Goal: Task Accomplishment & Management: Use online tool/utility

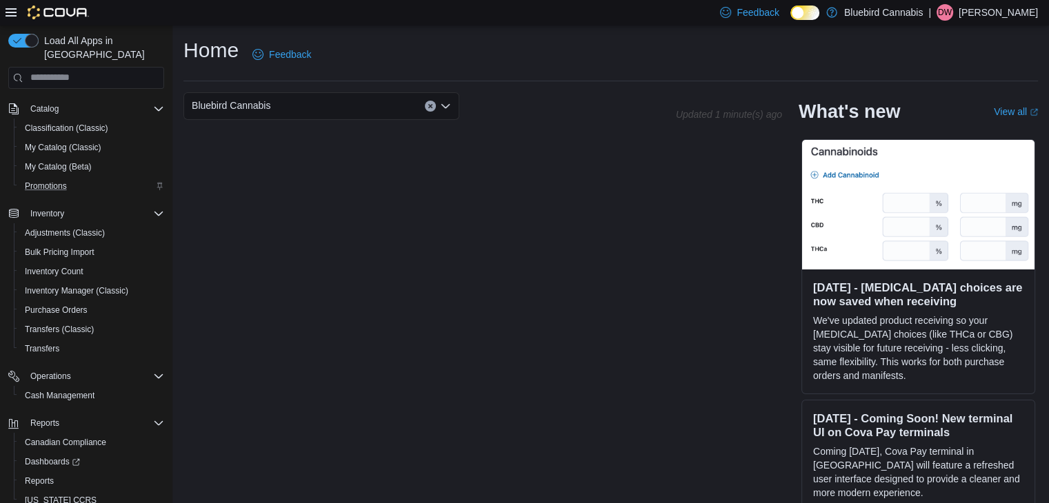
scroll to position [136, 0]
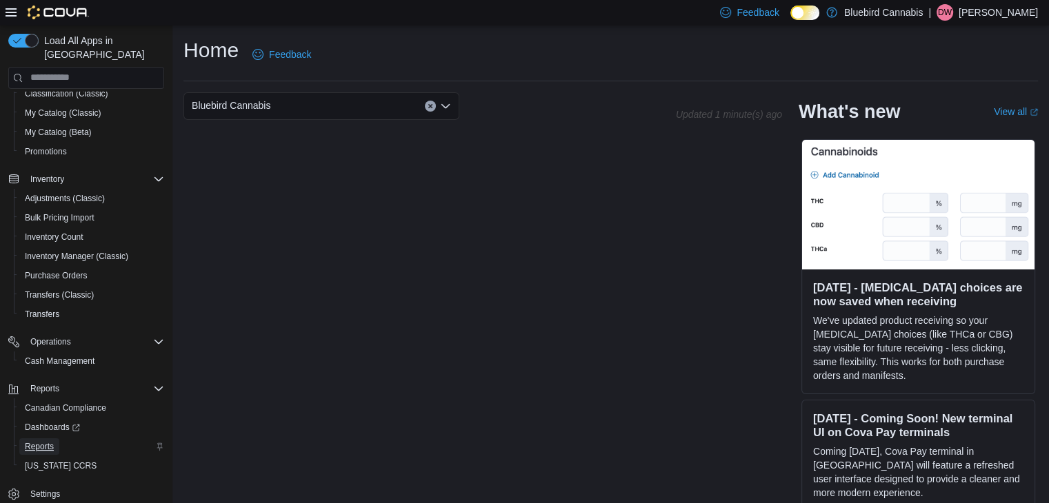
click at [30, 441] on span "Reports" at bounding box center [39, 446] width 29 height 11
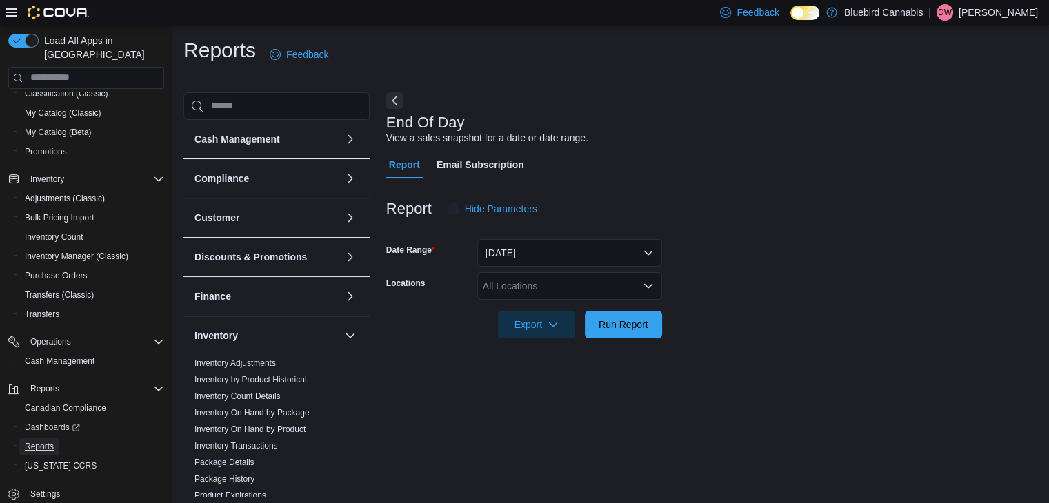
scroll to position [5, 0]
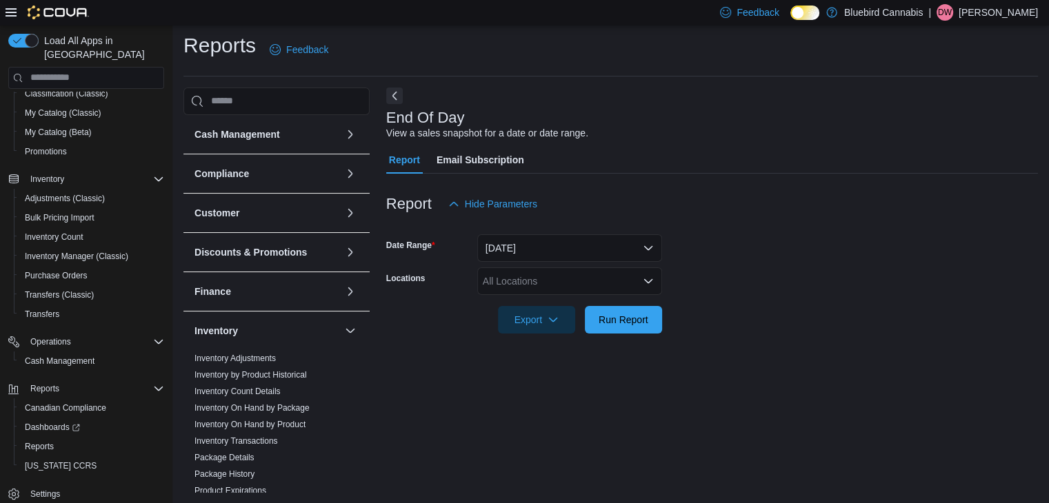
click at [525, 281] on div "All Locations" at bounding box center [569, 282] width 185 height 28
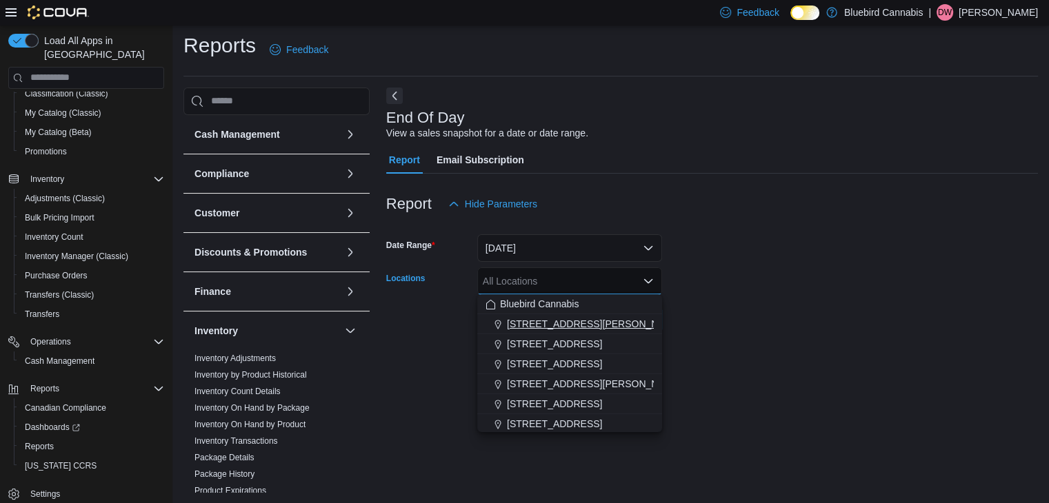
click at [543, 321] on span "1356 Clyde Ave." at bounding box center [594, 324] width 175 height 14
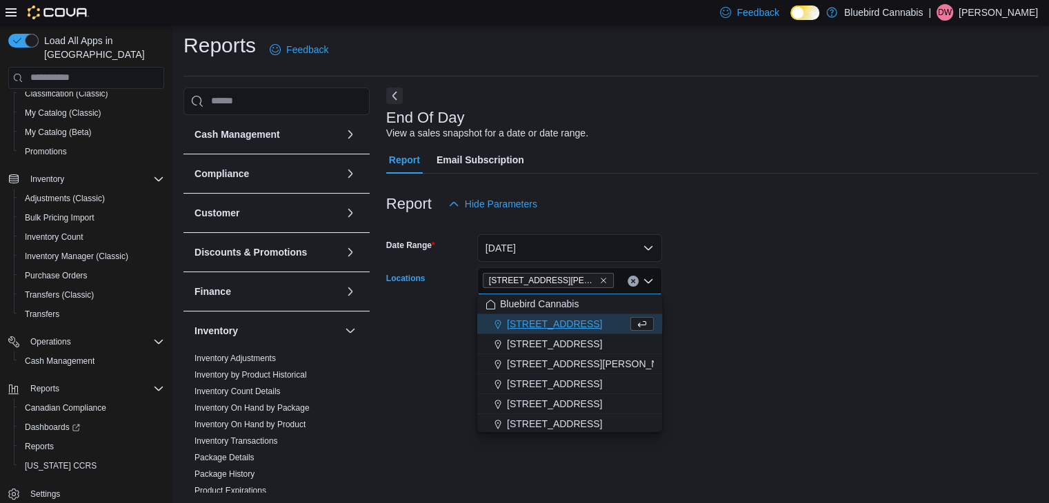
click at [705, 274] on form "Date Range Today Locations 1356 Clyde Ave. Combo box. Selected. 1356 Clyde Ave.…" at bounding box center [712, 276] width 652 height 116
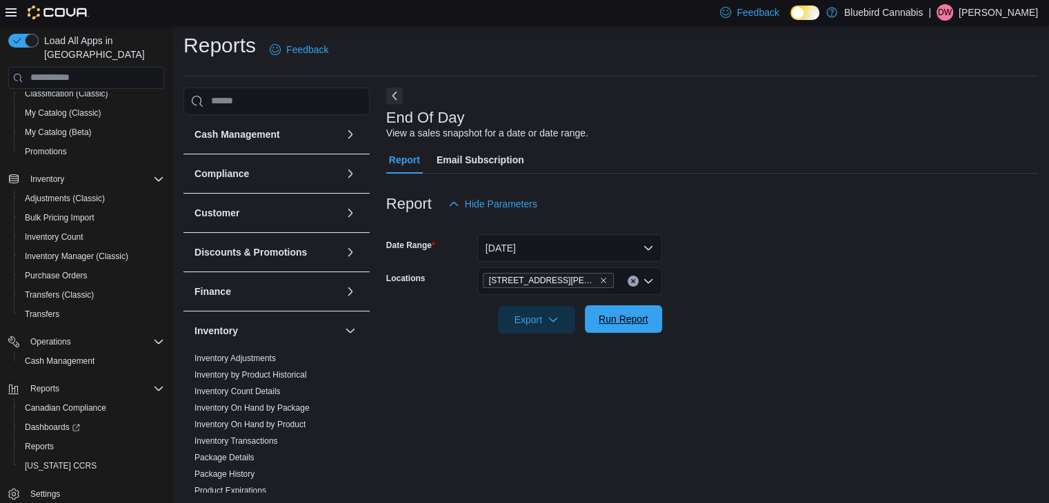
click at [639, 321] on span "Run Report" at bounding box center [624, 319] width 50 height 14
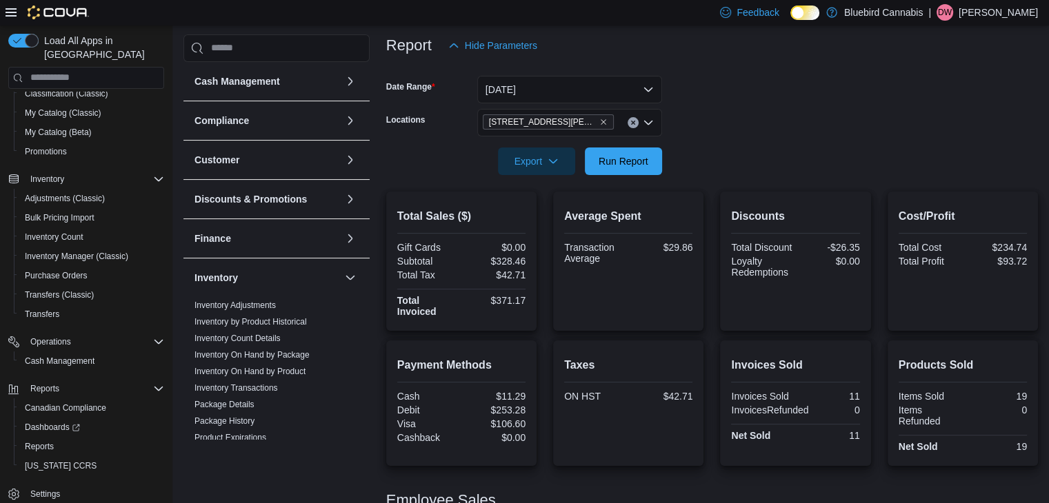
scroll to position [241, 0]
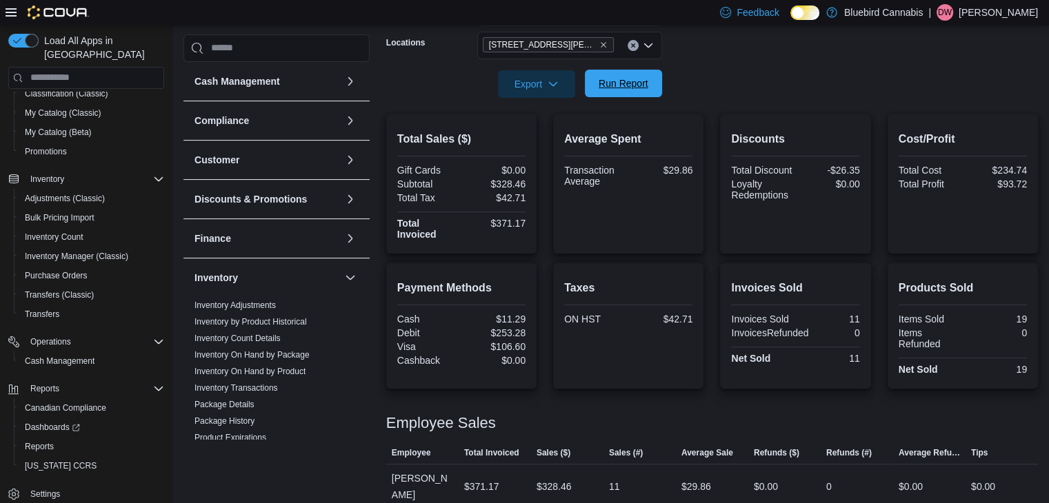
click at [632, 87] on span "Run Report" at bounding box center [624, 84] width 50 height 14
click at [608, 82] on span "Run Report" at bounding box center [624, 84] width 50 height 14
